Goal: Information Seeking & Learning: Learn about a topic

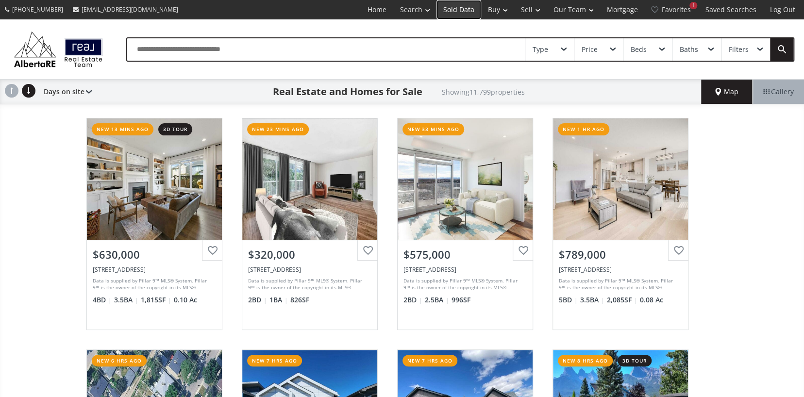
click at [456, 9] on link "Sold Data" at bounding box center [458, 9] width 45 height 19
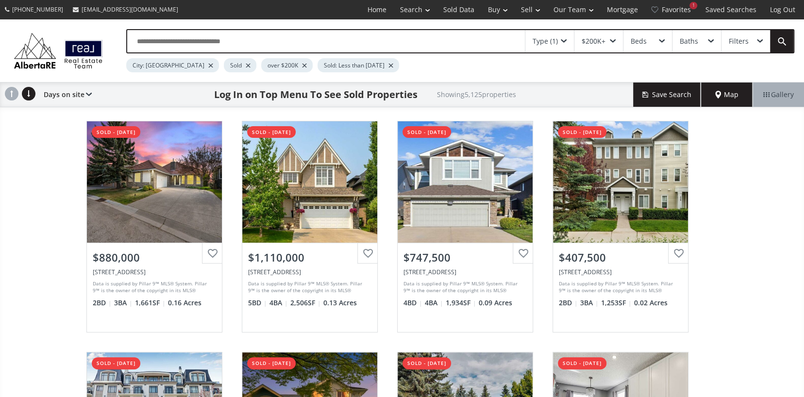
click at [595, 42] on div "$200K+" at bounding box center [593, 41] width 24 height 7
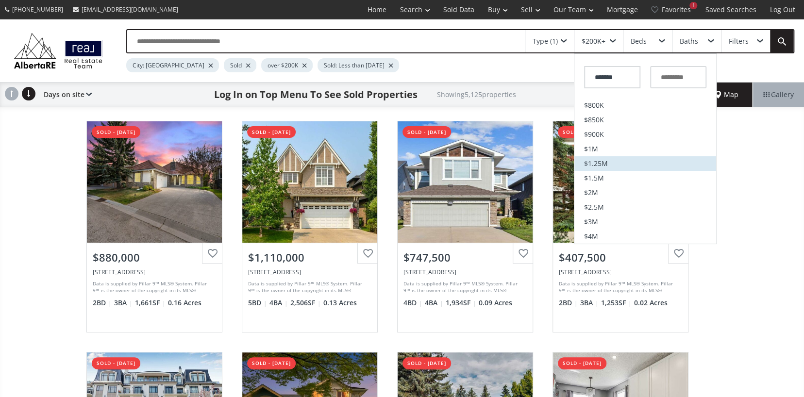
scroll to position [146, 0]
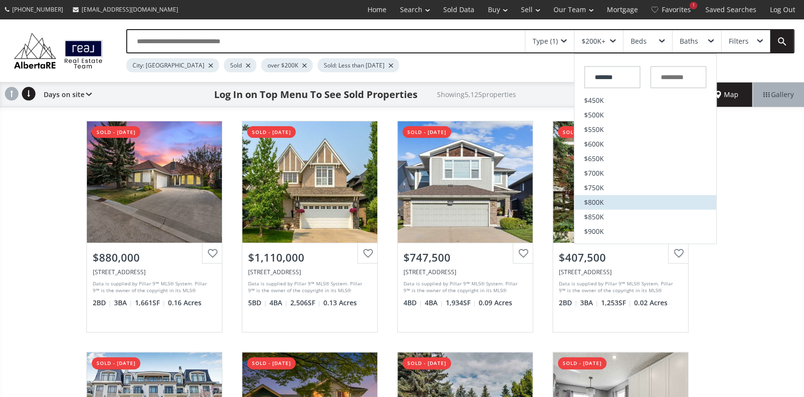
click at [592, 202] on span "$800K" at bounding box center [594, 202] width 20 height 7
type input "*******"
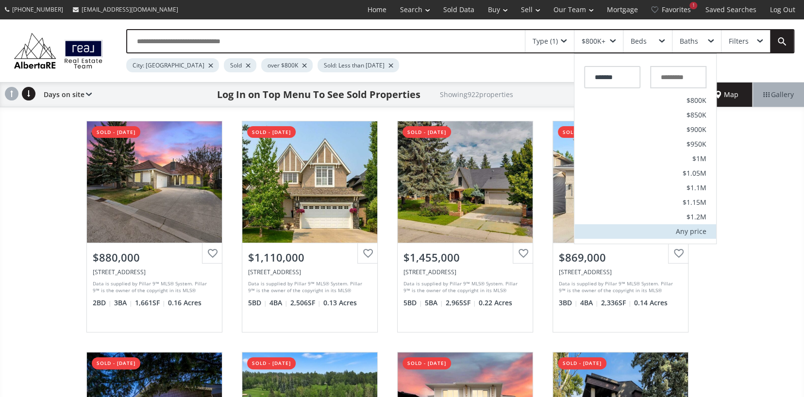
click at [697, 234] on div "Any price" at bounding box center [690, 231] width 31 height 7
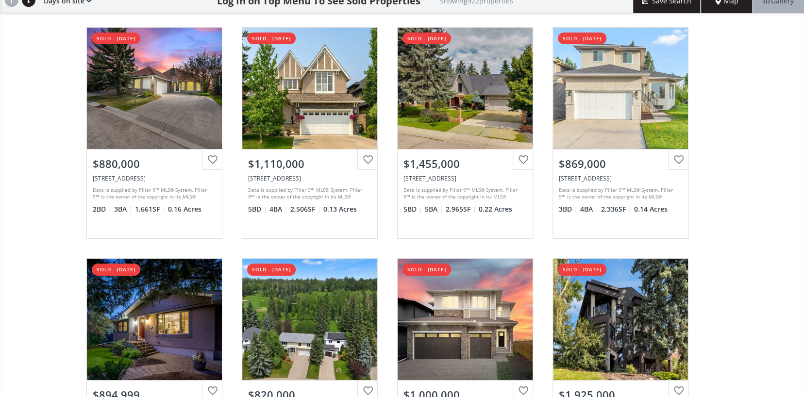
scroll to position [97, 0]
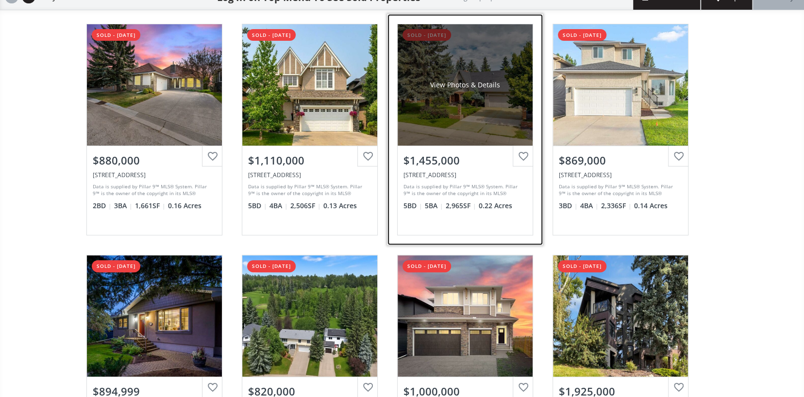
click at [436, 90] on div "View Photos & Details" at bounding box center [464, 84] width 135 height 121
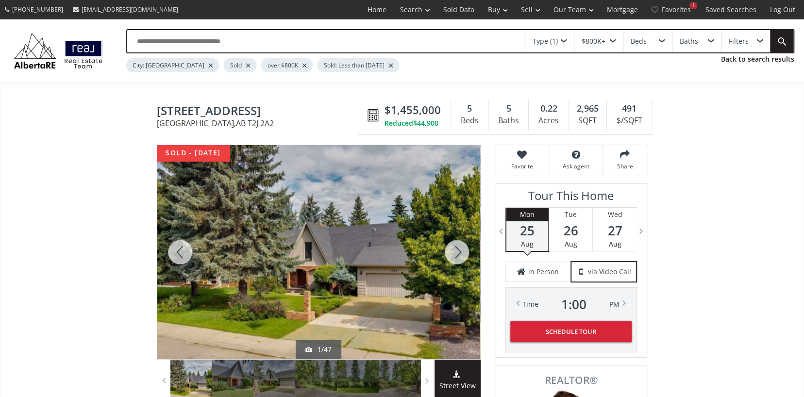
click at [458, 249] on div at bounding box center [456, 252] width 47 height 214
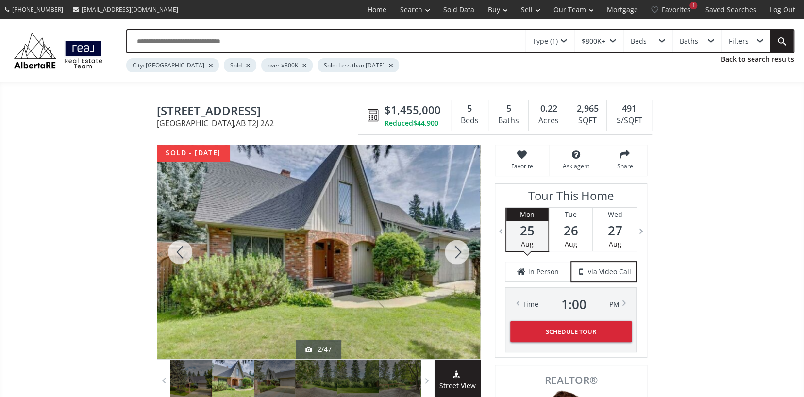
click at [458, 249] on div at bounding box center [456, 252] width 47 height 214
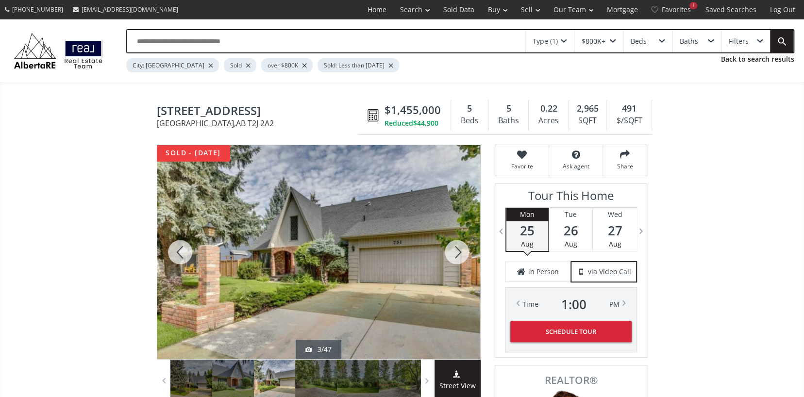
click at [458, 249] on div at bounding box center [456, 252] width 47 height 214
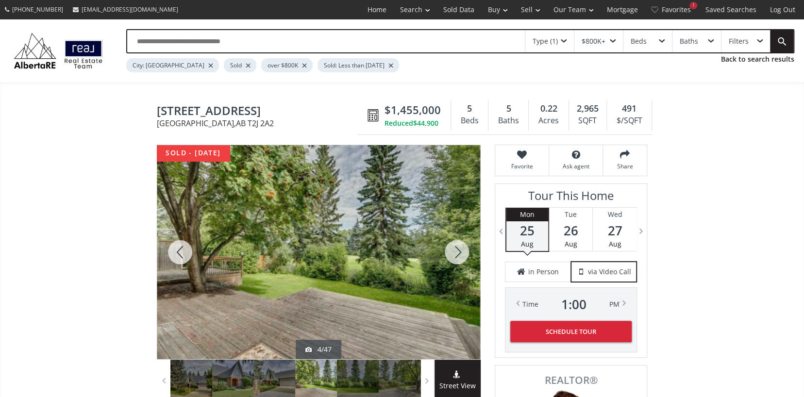
click at [458, 249] on div at bounding box center [456, 252] width 47 height 214
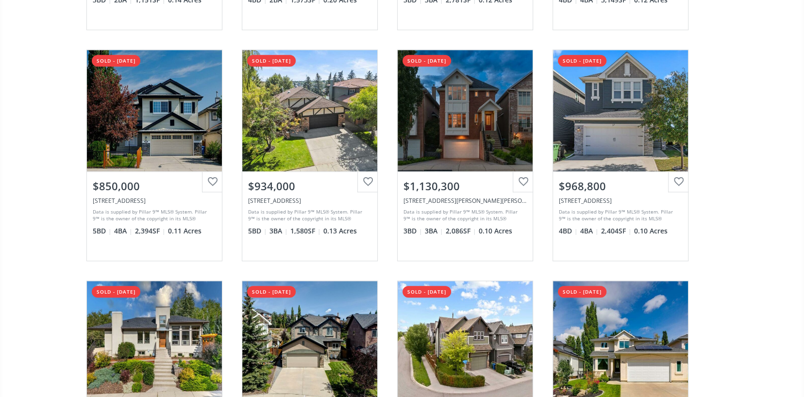
scroll to position [728, 0]
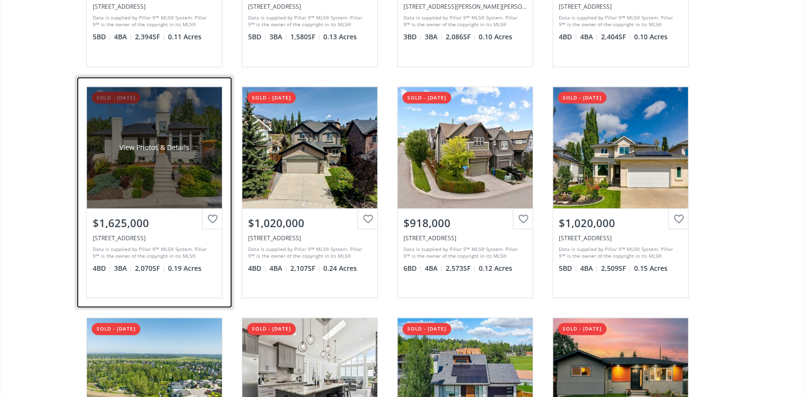
click at [139, 140] on div "View Photos & Details" at bounding box center [154, 147] width 135 height 121
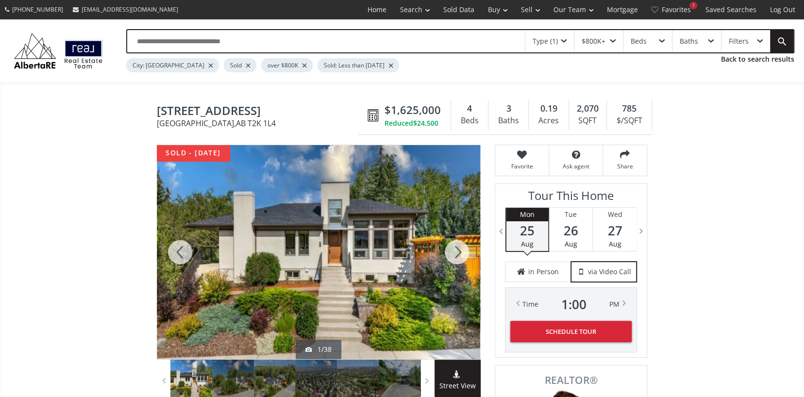
click at [449, 237] on div at bounding box center [456, 252] width 47 height 214
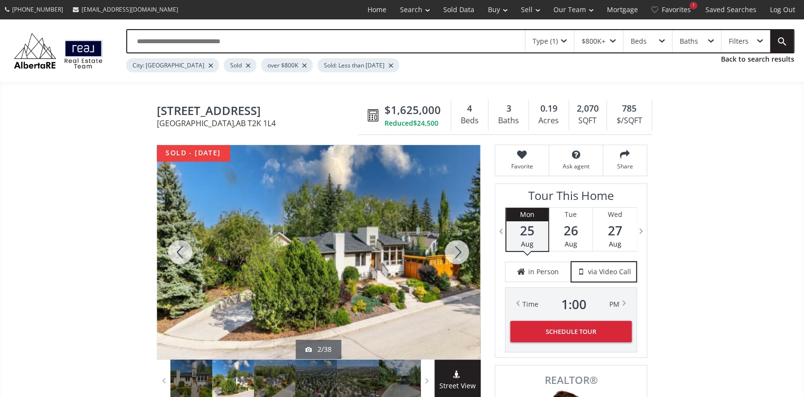
click at [449, 237] on div at bounding box center [456, 252] width 47 height 214
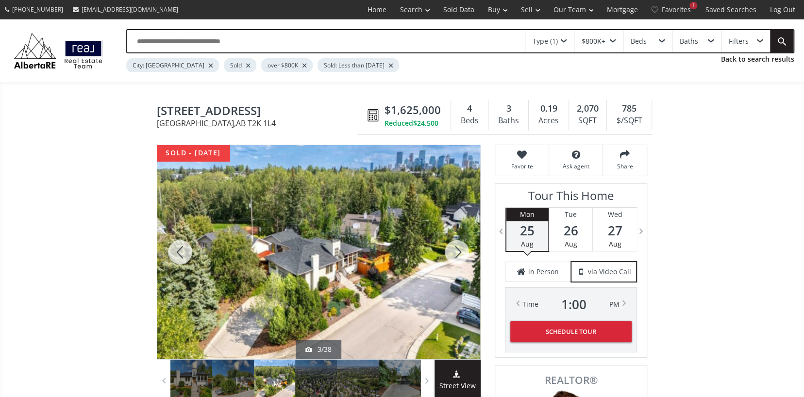
click at [449, 237] on div at bounding box center [456, 252] width 47 height 214
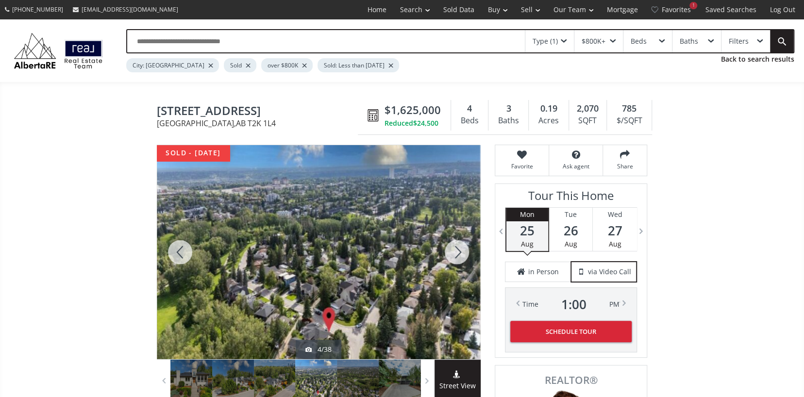
click at [449, 237] on div at bounding box center [456, 252] width 47 height 214
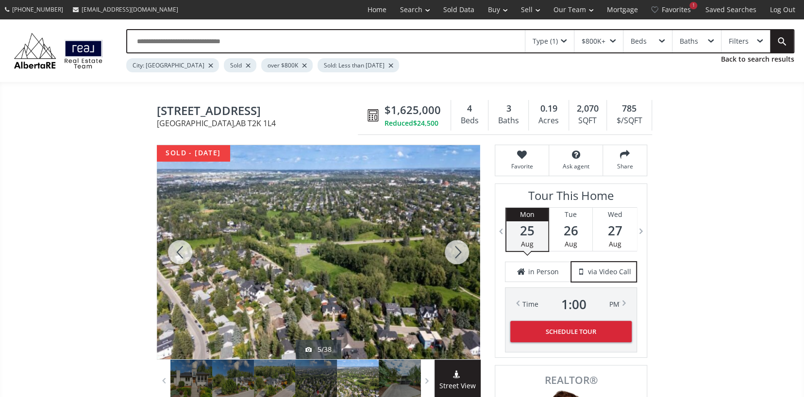
click at [449, 237] on div at bounding box center [456, 252] width 47 height 214
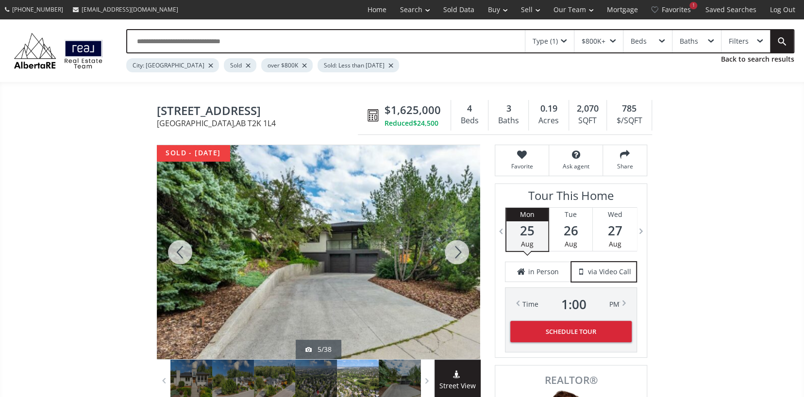
click at [449, 237] on div at bounding box center [456, 252] width 47 height 214
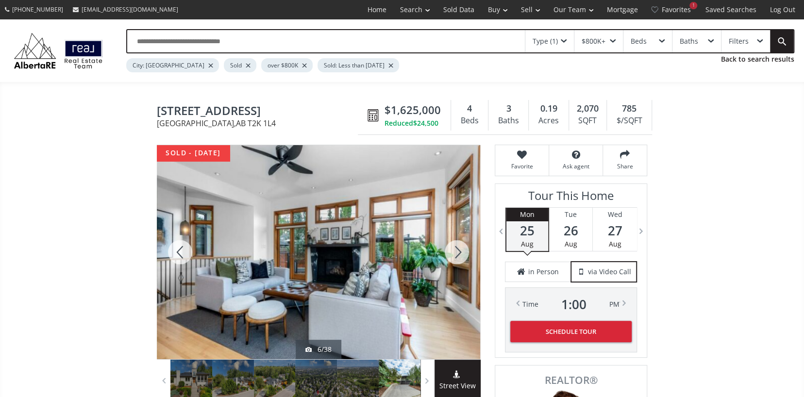
click at [449, 237] on div at bounding box center [456, 252] width 47 height 214
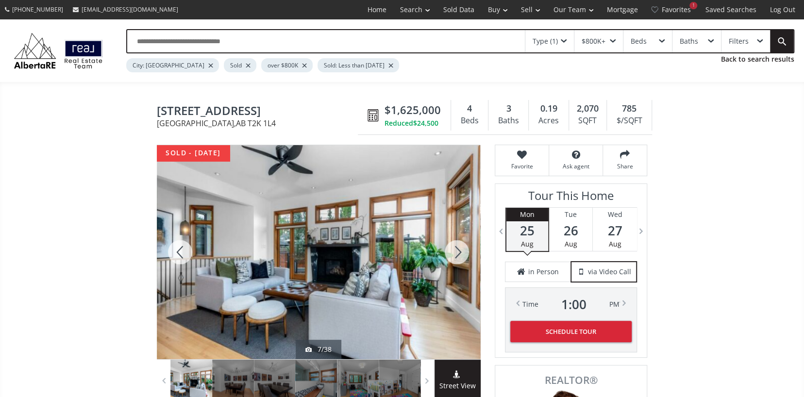
click at [453, 255] on div at bounding box center [456, 252] width 47 height 214
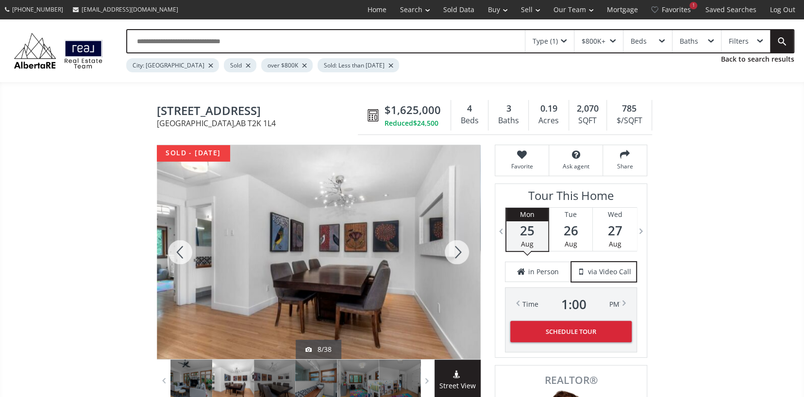
click at [453, 255] on div at bounding box center [456, 252] width 47 height 214
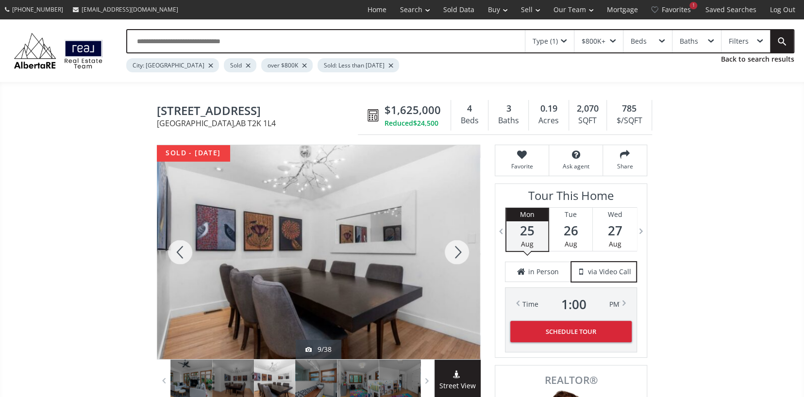
click at [453, 255] on div at bounding box center [456, 252] width 47 height 214
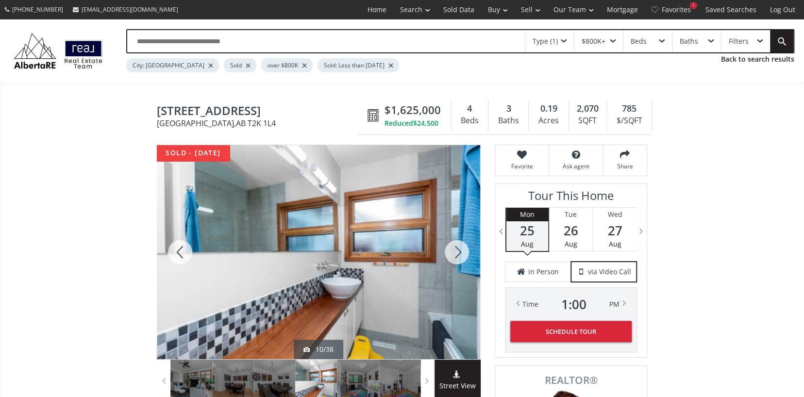
click at [453, 255] on div at bounding box center [456, 252] width 47 height 214
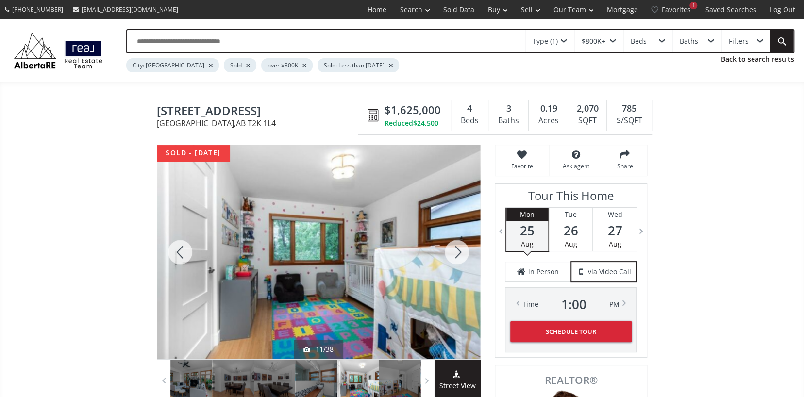
click at [453, 255] on div at bounding box center [456, 252] width 47 height 214
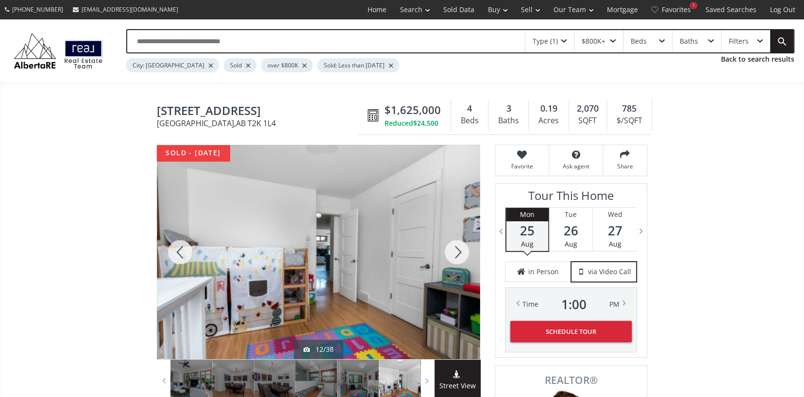
click at [453, 255] on div at bounding box center [456, 252] width 47 height 214
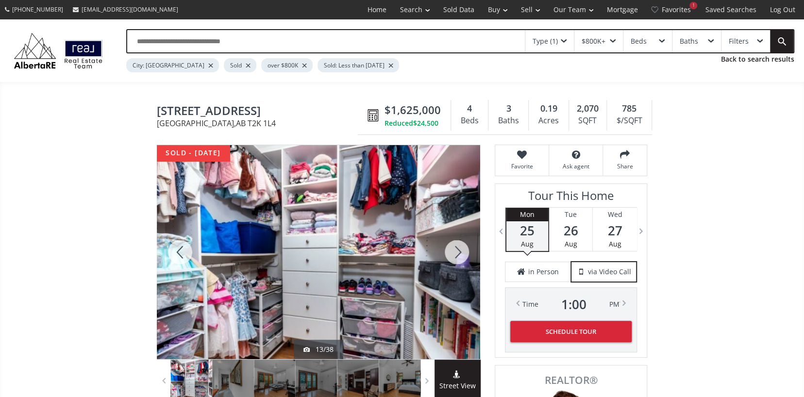
click at [453, 255] on div at bounding box center [456, 252] width 47 height 214
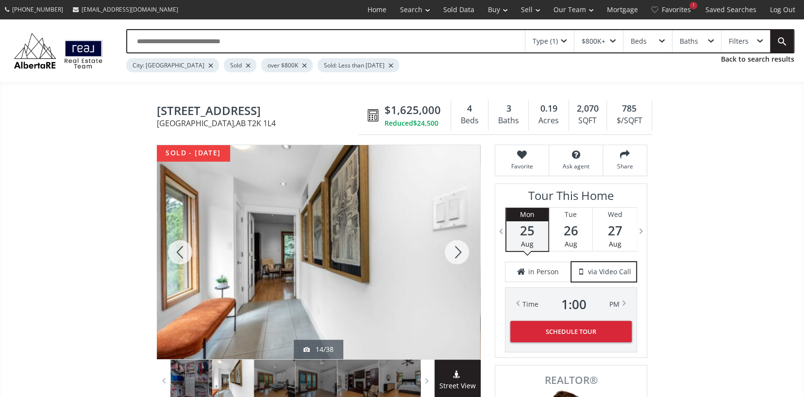
click at [453, 255] on div at bounding box center [456, 252] width 47 height 214
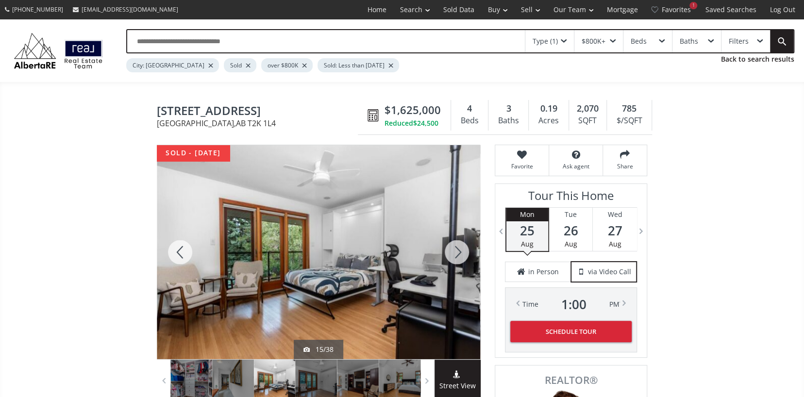
click at [453, 255] on div at bounding box center [456, 252] width 47 height 214
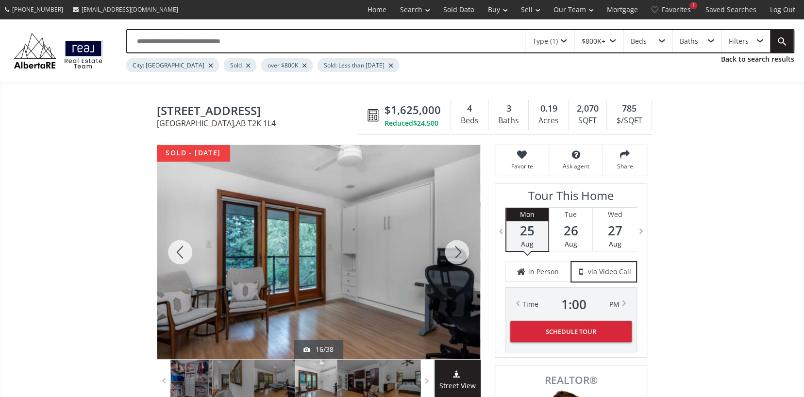
click at [453, 255] on div at bounding box center [456, 252] width 47 height 214
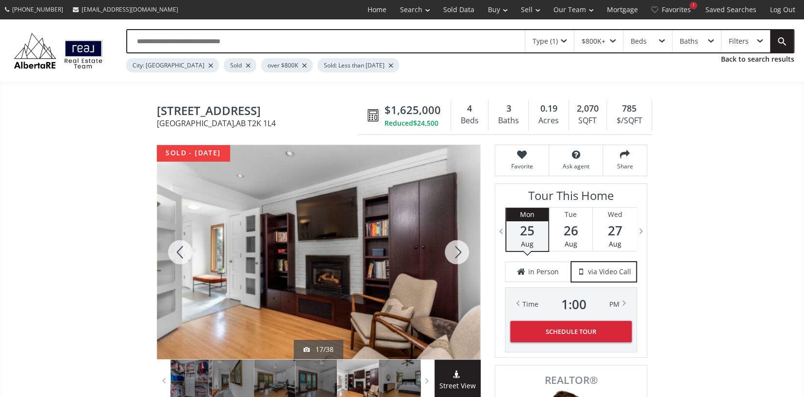
click at [453, 255] on div at bounding box center [456, 252] width 47 height 214
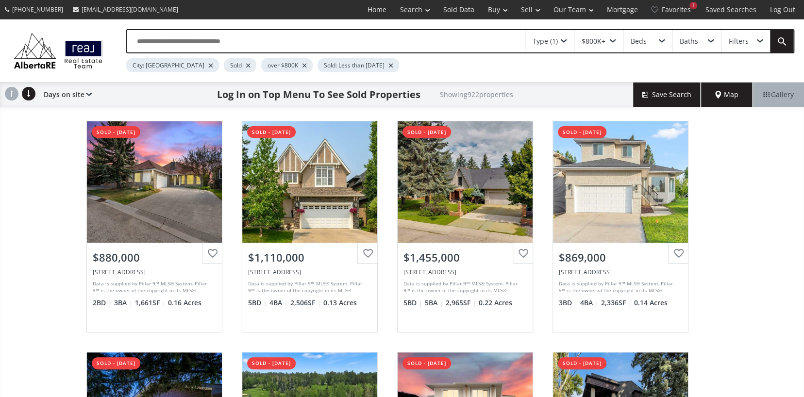
click at [611, 42] on span at bounding box center [612, 41] width 6 height 4
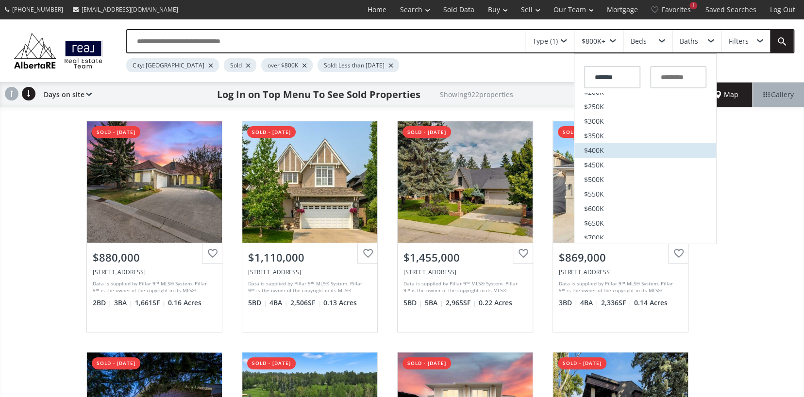
scroll to position [146, 0]
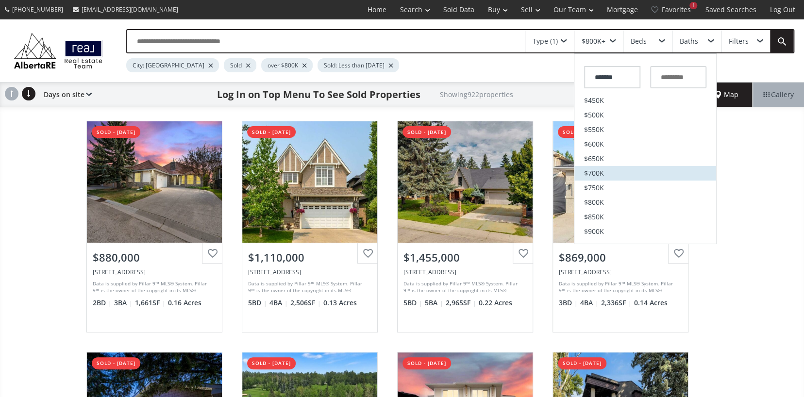
click at [592, 174] on span "$700K" at bounding box center [594, 173] width 20 height 7
type input "*******"
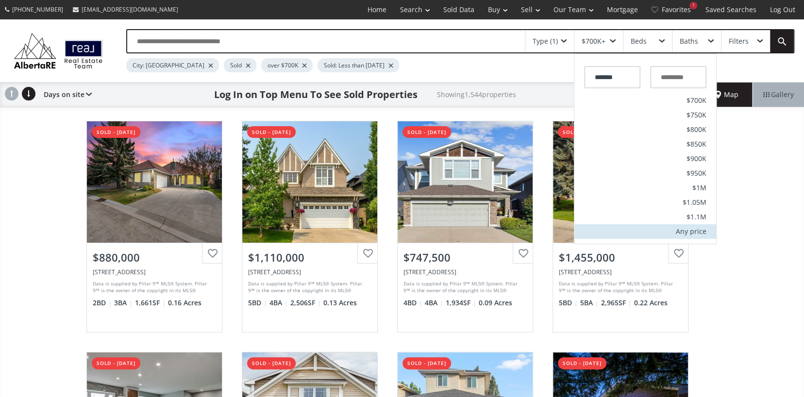
click at [694, 234] on div "Any price" at bounding box center [690, 231] width 31 height 7
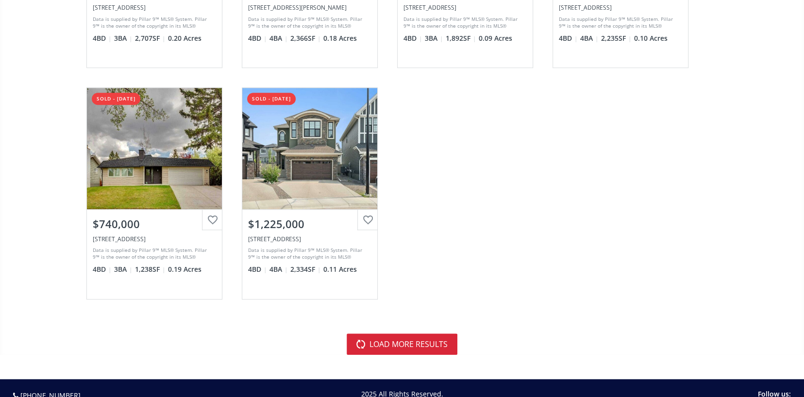
scroll to position [2814, 0]
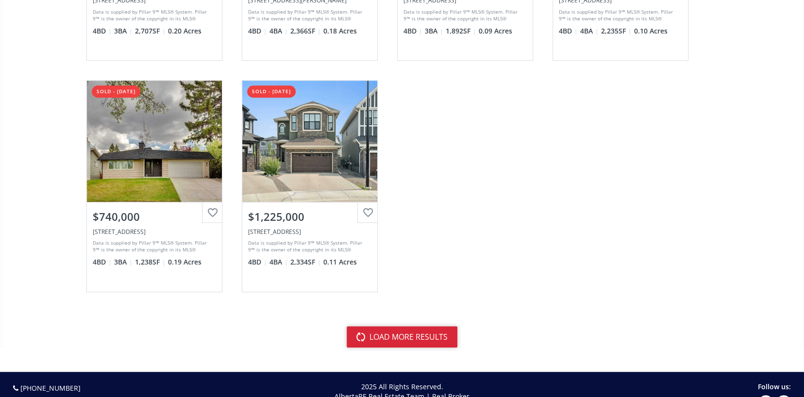
click at [405, 328] on button "load more results" at bounding box center [401, 336] width 111 height 21
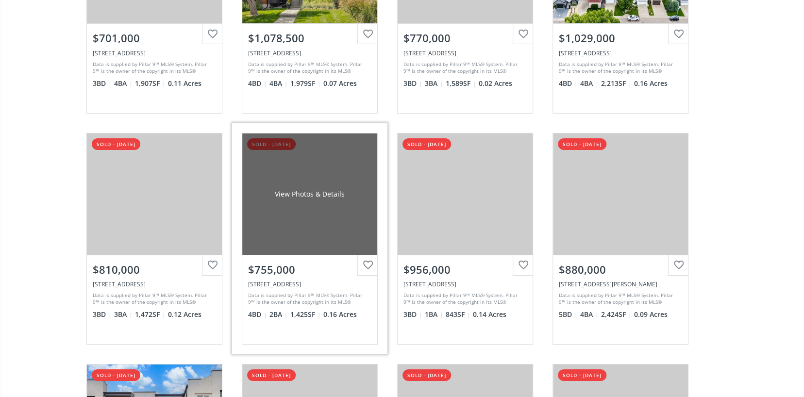
scroll to position [4464, 0]
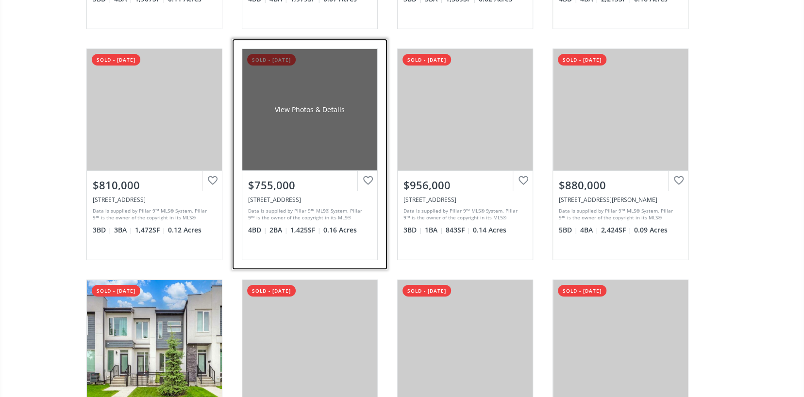
click at [286, 106] on div "View Photos & Details" at bounding box center [310, 110] width 70 height 10
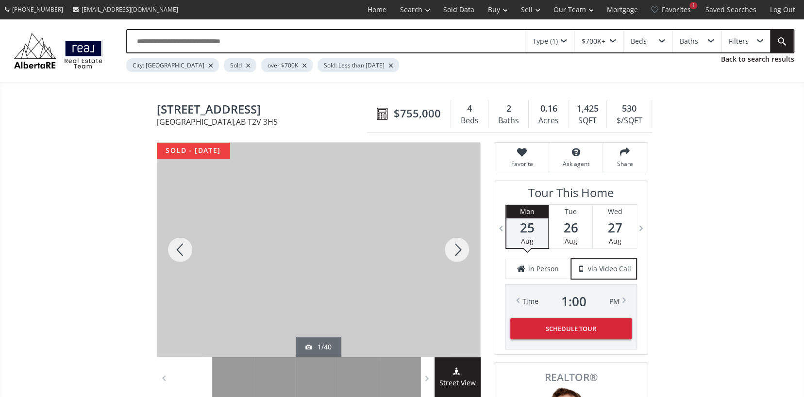
click at [459, 248] on div at bounding box center [456, 250] width 47 height 214
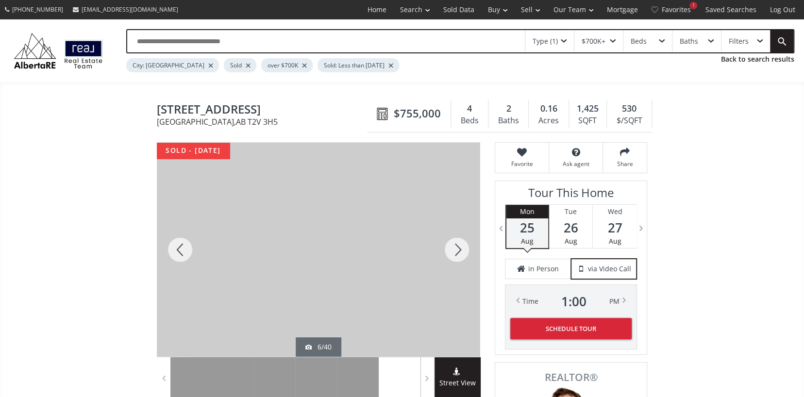
click at [459, 248] on div at bounding box center [456, 250] width 47 height 214
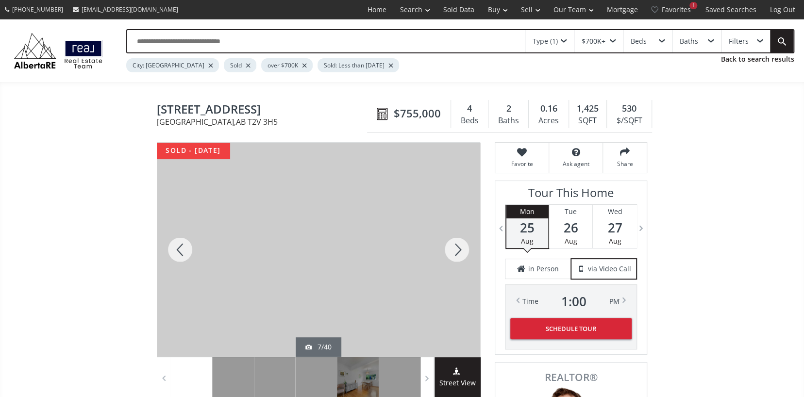
click at [459, 248] on div at bounding box center [456, 250] width 47 height 214
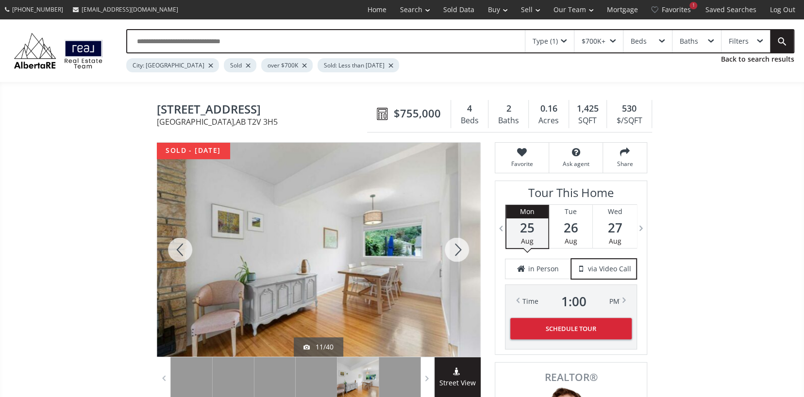
click at [459, 248] on div at bounding box center [456, 250] width 47 height 214
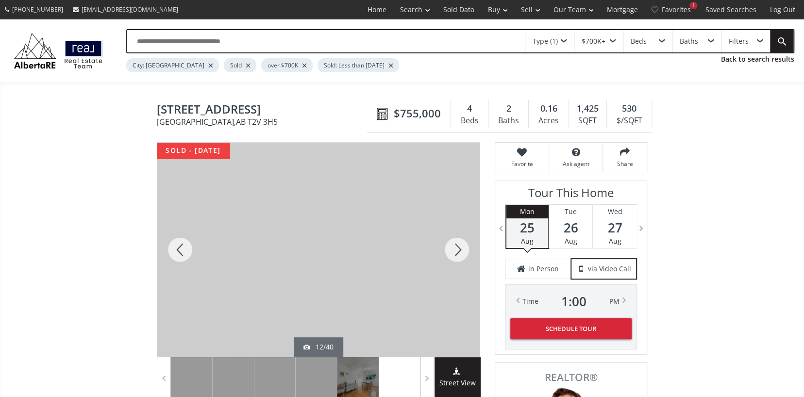
click at [459, 248] on div at bounding box center [456, 250] width 47 height 214
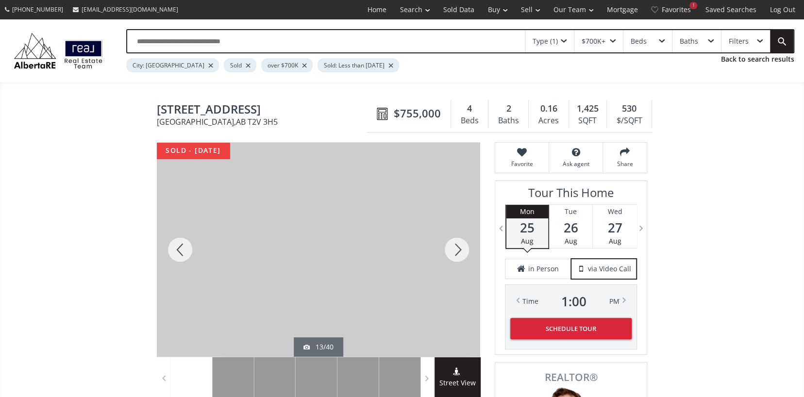
click at [459, 248] on div at bounding box center [456, 250] width 47 height 214
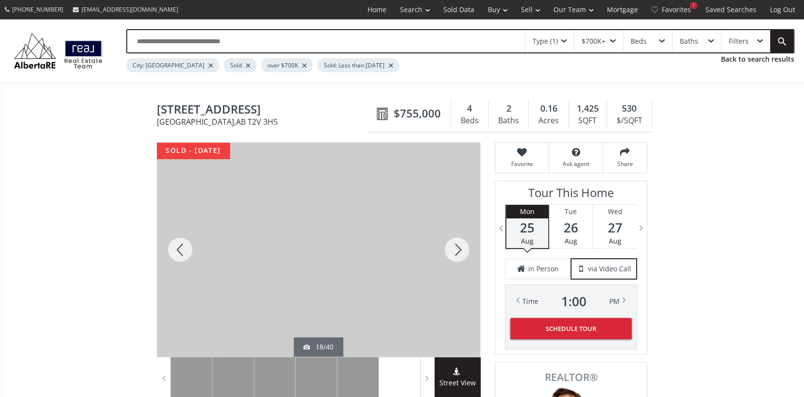
click at [459, 248] on div at bounding box center [456, 250] width 47 height 214
